Goal: Task Accomplishment & Management: Use online tool/utility

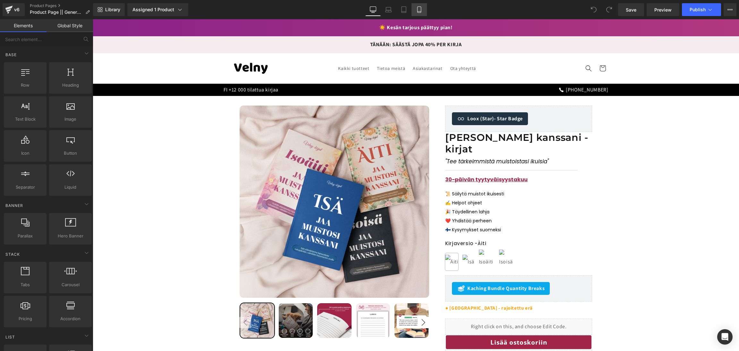
click at [418, 12] on icon at bounding box center [420, 12] width 4 height 0
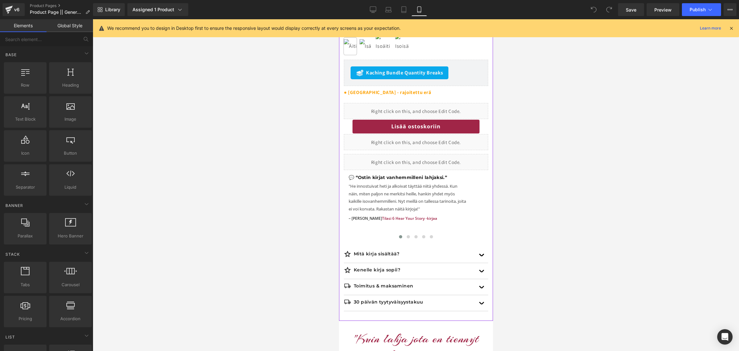
scroll to position [408, 0]
click at [394, 219] on span "Tilasi 6 Hear Your Story -kirjaa" at bounding box center [409, 217] width 55 height 5
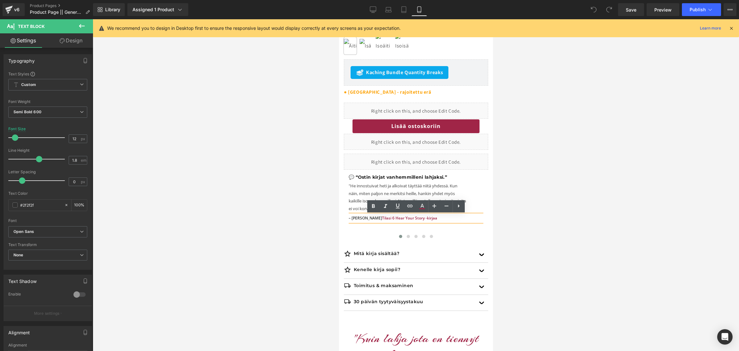
click at [411, 220] on span "Tilasi 6 Hear Your Story -kirjaa" at bounding box center [409, 217] width 55 height 5
click at [708, 13] on button "Publish" at bounding box center [701, 9] width 39 height 13
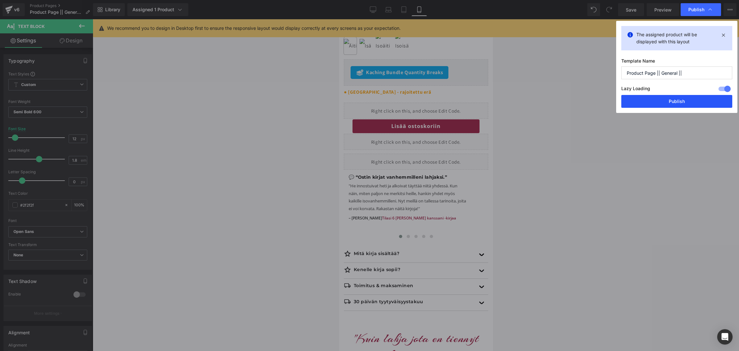
click at [670, 99] on button "Publish" at bounding box center [677, 101] width 111 height 13
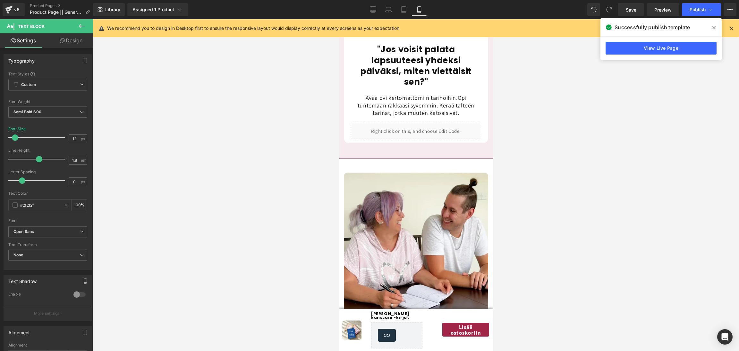
scroll to position [848, 0]
